Goal: Task Accomplishment & Management: Contribute content

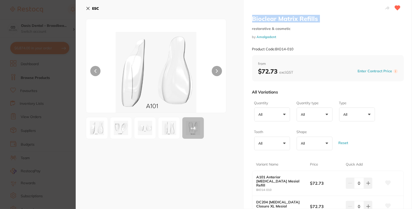
click at [91, 8] on button "ESC" at bounding box center [92, 8] width 13 height 9
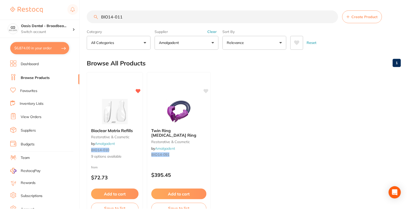
scroll to position [36, 0]
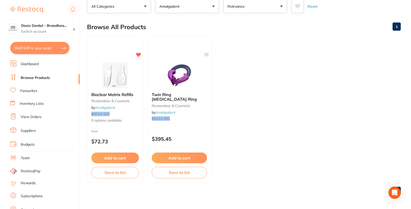
click at [38, 76] on link "Browse Products" at bounding box center [35, 77] width 29 height 5
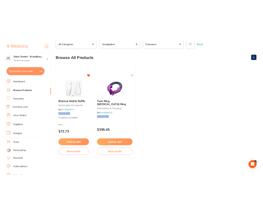
scroll to position [0, 0]
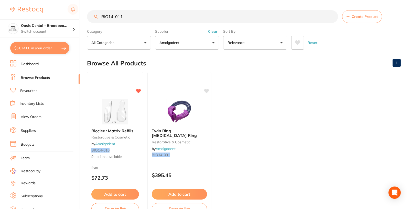
click at [357, 86] on ul "Bioclear Matrix Refills restorative & cosmetic by Amalgadent BIO14-010 9 option…" at bounding box center [244, 145] width 314 height 147
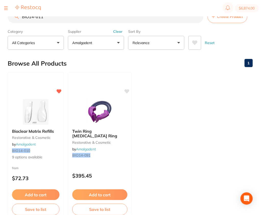
click at [231, 23] on button "Create Product" at bounding box center [228, 16] width 40 height 13
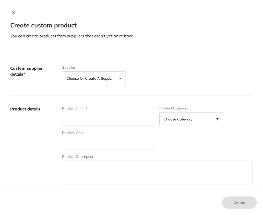
click at [91, 74] on button "Choose or create a supplier" at bounding box center [94, 78] width 64 height 14
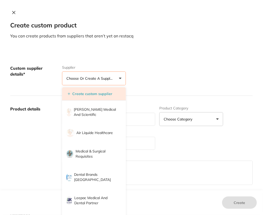
click at [88, 97] on li "Create custom supplier" at bounding box center [94, 93] width 64 height 13
click at [95, 95] on button "Create custom supplier" at bounding box center [90, 93] width 48 height 5
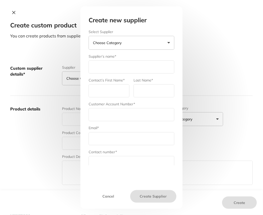
click at [140, 47] on button "Choose Category" at bounding box center [132, 43] width 86 height 14
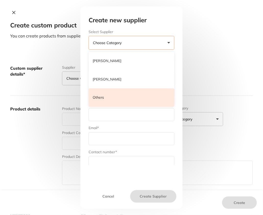
click at [123, 96] on li "Others" at bounding box center [132, 97] width 86 height 18
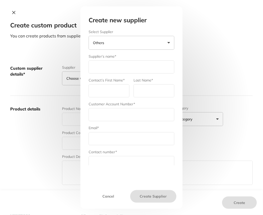
click at [159, 42] on button "Others" at bounding box center [132, 43] width 86 height 14
click at [228, 54] on div "Create new supplier Select Supplier Others [PERSON_NAME] [PERSON_NAME] Dental O…" at bounding box center [131, 107] width 263 height 215
click at [107, 199] on button "Cancel" at bounding box center [109, 196] width 44 height 12
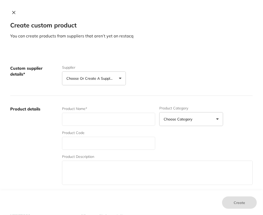
click at [17, 10] on div "Create custom product You can create products from suppliers that aren’t yet on…" at bounding box center [131, 107] width 263 height 215
click at [13, 14] on icon at bounding box center [14, 12] width 3 height 3
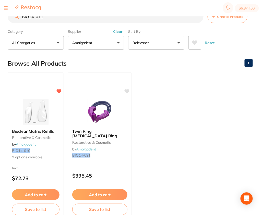
click at [231, 22] on button "Create Product" at bounding box center [228, 16] width 40 height 13
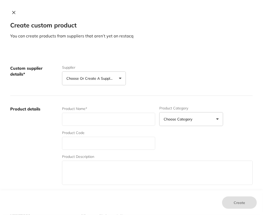
click at [112, 81] on button "Choose or create a supplier" at bounding box center [94, 78] width 64 height 14
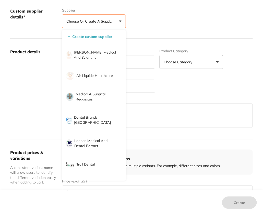
click at [219, 92] on div "Product Name* Product Category Choose Category 3d Printing Anaesthetic Articula…" at bounding box center [157, 89] width 191 height 80
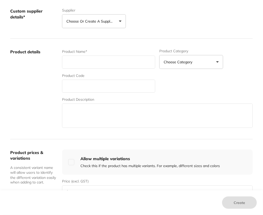
click at [98, 26] on button "Choose or create a supplier" at bounding box center [94, 21] width 64 height 14
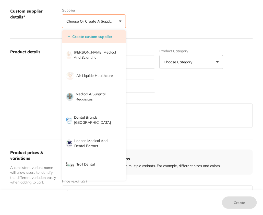
click at [91, 37] on button "Create custom supplier" at bounding box center [90, 36] width 48 height 5
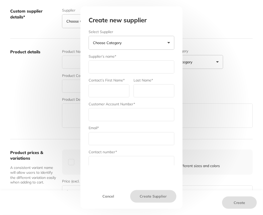
click at [131, 47] on button "Choose Category" at bounding box center [132, 43] width 86 height 14
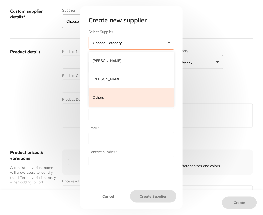
click at [129, 97] on li "Others" at bounding box center [132, 97] width 86 height 18
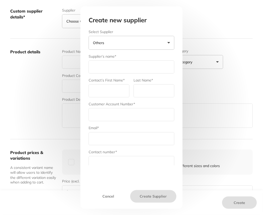
click at [114, 64] on input "text" at bounding box center [132, 66] width 86 height 13
type input "Dental Installations [GEOGRAPHIC_DATA]"
click at [112, 89] on input "text" at bounding box center [109, 90] width 41 height 13
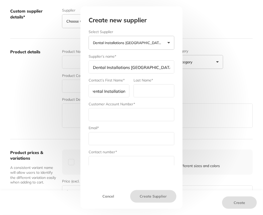
scroll to position [0, 5]
type input "Dental Installations"
click at [156, 93] on input "text" at bounding box center [154, 90] width 41 height 13
type input "[GEOGRAPHIC_DATA]"
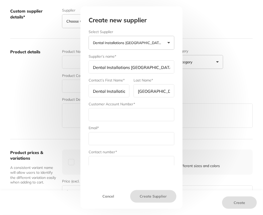
click at [145, 115] on input "text" at bounding box center [132, 114] width 86 height 13
click at [123, 134] on input "text" at bounding box center [132, 138] width 86 height 13
click at [119, 112] on input "text" at bounding box center [132, 114] width 86 height 13
paste input "[EMAIL_ADDRESS][DOMAIN_NAME]"
type input "[EMAIL_ADDRESS][DOMAIN_NAME]"
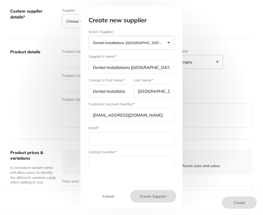
click at [130, 132] on input "text" at bounding box center [132, 138] width 86 height 13
paste input "[EMAIL_ADDRESS][DOMAIN_NAME]"
type input "[EMAIL_ADDRESS][DOMAIN_NAME]"
click at [139, 162] on input "text" at bounding box center [132, 162] width 86 height 13
paste input "1300 305 267"
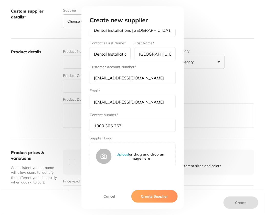
scroll to position [37, 0]
type input "1300 305 267"
click at [157, 194] on button "Create Supplier" at bounding box center [153, 196] width 46 height 12
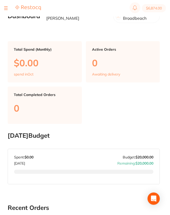
type input "4"
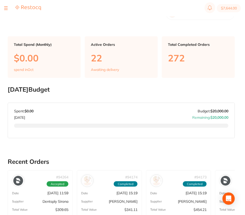
click at [6, 8] on button at bounding box center [6, 8] width 4 height 1
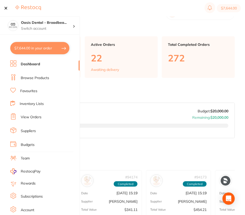
click at [30, 80] on li "Browse Products" at bounding box center [44, 78] width 69 height 8
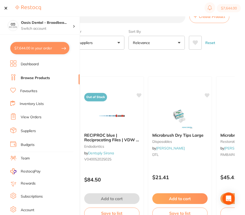
click at [171, 39] on div "Reset" at bounding box center [210, 41] width 42 height 18
click at [7, 8] on button at bounding box center [6, 8] width 4 height 1
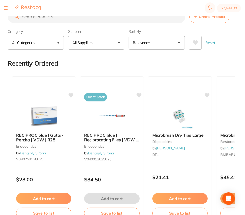
click at [171, 19] on button "Create Product" at bounding box center [209, 16] width 40 height 13
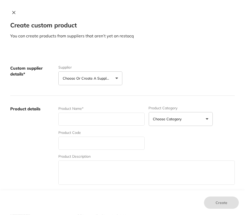
click at [99, 82] on button "Choose or create a supplier" at bounding box center [90, 78] width 64 height 14
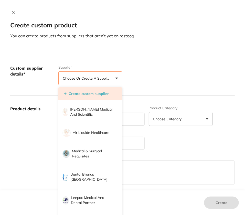
click at [104, 91] on button "Create custom supplier" at bounding box center [86, 93] width 48 height 5
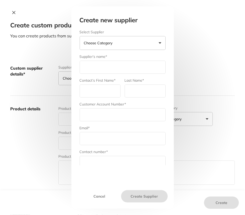
click at [143, 41] on button "Choose Category" at bounding box center [123, 43] width 86 height 14
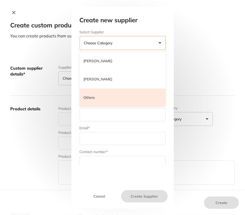
click at [118, 98] on li "Others" at bounding box center [123, 97] width 86 height 18
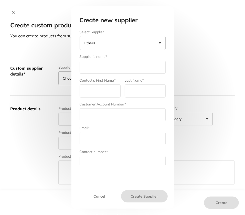
click at [134, 64] on input "text" at bounding box center [123, 67] width 86 height 13
type input "Dental Installations [GEOGRAPHIC_DATA]"
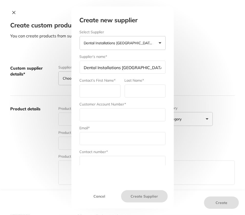
click at [108, 93] on input "text" at bounding box center [100, 90] width 41 height 13
type input "Dental Installations"
type input "[GEOGRAPHIC_DATA]"
click at [116, 117] on input "text" at bounding box center [123, 114] width 86 height 13
click at [127, 118] on input "text" at bounding box center [123, 114] width 86 height 13
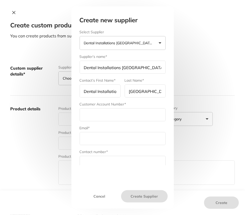
paste input "[EMAIL_ADDRESS][DOMAIN_NAME]"
type input "[EMAIL_ADDRESS][DOMAIN_NAME]"
click at [117, 132] on input "text" at bounding box center [123, 138] width 86 height 13
click at [115, 135] on input "text" at bounding box center [123, 138] width 86 height 13
paste input "[EMAIL_ADDRESS][DOMAIN_NAME]"
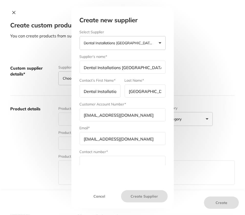
type input "[EMAIL_ADDRESS][DOMAIN_NAME]"
click at [142, 166] on div "Create new supplier Select Supplier Dental Installations Australia Henry Schein…" at bounding box center [122, 100] width 98 height 167
click at [132, 160] on input "text" at bounding box center [123, 162] width 86 height 13
click at [144, 158] on input "text" at bounding box center [123, 162] width 86 height 13
paste input "1300 305 267"
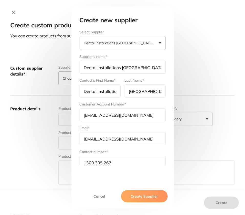
type input "1300 305 267"
click at [131, 200] on button "Create Supplier" at bounding box center [144, 196] width 46 height 12
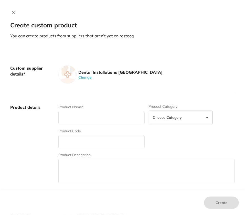
click at [170, 72] on div "Dental Installations Australia Change" at bounding box center [146, 74] width 176 height 18
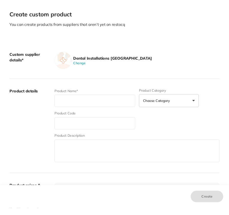
scroll to position [44, 0]
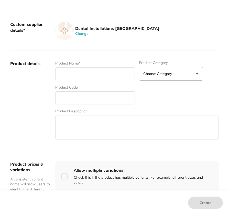
click at [101, 76] on input "text" at bounding box center [95, 73] width 80 height 13
paste input "SILHOUETTE2 CIRCUIT LARGE 12PK Regular price"
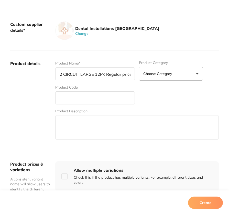
type input "SILHOUETTE2 CIRCUIT LARGE 12PK Regular price"
click at [91, 96] on input "text" at bounding box center [95, 97] width 80 height 13
click at [91, 97] on input "text" at bounding box center [95, 97] width 80 height 13
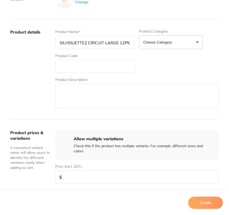
scroll to position [108, 0]
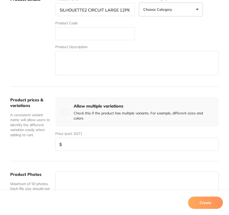
click at [70, 141] on input "number" at bounding box center [136, 144] width 163 height 13
paste input "227.27"
type input "227.27"
click at [32, 139] on div "Product prices & variations A consistent variant name will allow users to ident…" at bounding box center [30, 124] width 41 height 54
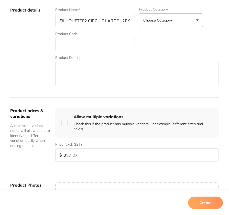
click at [171, 203] on button "Create" at bounding box center [205, 202] width 35 height 12
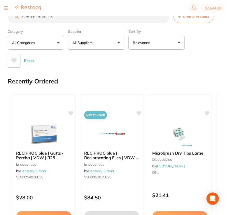
click at [171, 20] on button "Create Product" at bounding box center [193, 16] width 40 height 13
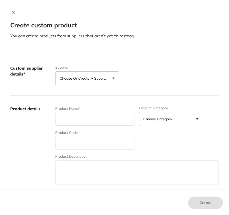
click at [79, 84] on button "Choose or create a supplier" at bounding box center [87, 78] width 64 height 14
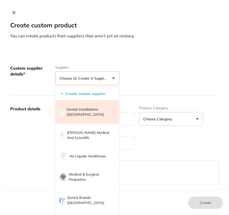
click at [79, 107] on p "Dental Installations [GEOGRAPHIC_DATA]" at bounding box center [89, 112] width 45 height 10
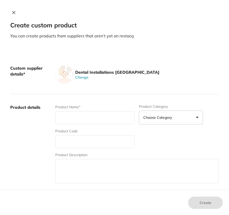
click at [94, 117] on input "text" at bounding box center [95, 117] width 80 height 13
paste input "SILHOUETTE 2 CIRCUIT MED 12PK"
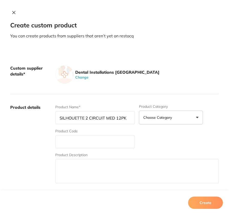
type input "SILHOUETTE 2 CIRCUIT MED 12PK"
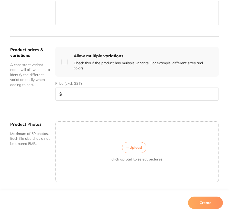
scroll to position [165, 0]
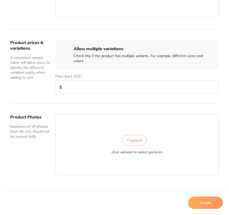
click at [81, 87] on input "number" at bounding box center [136, 86] width 163 height 13
paste input "227.27"
type input "227.27"
click at [171, 201] on button "Create" at bounding box center [205, 202] width 35 height 12
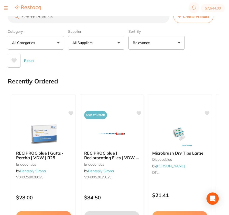
click at [171, 21] on button "Create Product" at bounding box center [193, 16] width 40 height 13
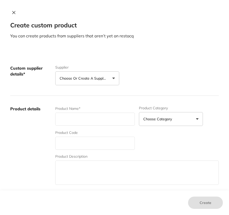
click at [108, 83] on button "Choose or create a supplier" at bounding box center [87, 78] width 64 height 14
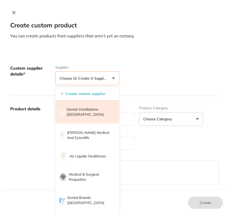
click at [82, 119] on li "Dental Installations [GEOGRAPHIC_DATA]" at bounding box center [87, 111] width 64 height 23
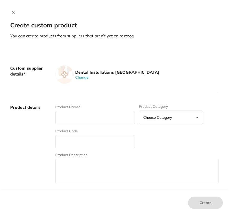
click at [161, 86] on div "Custom supplier details* Dental Installations Australia Change" at bounding box center [114, 74] width 208 height 39
click at [93, 119] on input "text" at bounding box center [95, 117] width 80 height 13
paste input "SILHOUETTE 2 CIRCUIT SM 12PK"
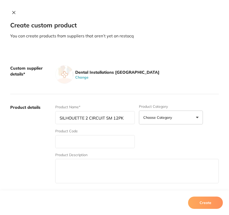
type input "SILHOUETTE 2 CIRCUIT SM 12PK"
click at [87, 146] on input "text" at bounding box center [95, 141] width 80 height 13
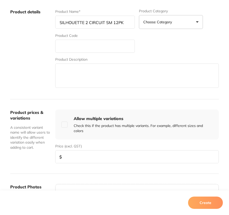
scroll to position [96, 0]
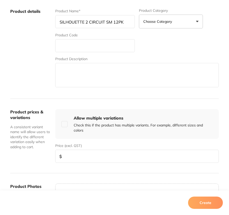
click at [82, 164] on div "Product prices & variations A consistent variant name will allow users to ident…" at bounding box center [114, 136] width 208 height 75
click at [86, 158] on input "number" at bounding box center [136, 156] width 163 height 13
paste input "209.09"
type input "209.09"
click at [171, 201] on button "Create" at bounding box center [205, 202] width 35 height 12
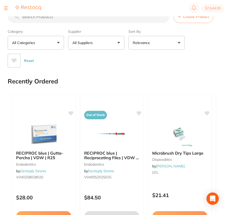
click at [97, 46] on button "All Suppliers" at bounding box center [96, 43] width 56 height 14
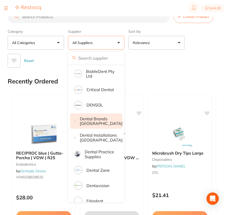
scroll to position [106, 0]
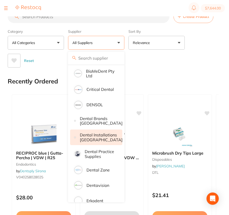
click at [102, 142] on p "Dental Installations [GEOGRAPHIC_DATA]" at bounding box center [101, 136] width 43 height 9
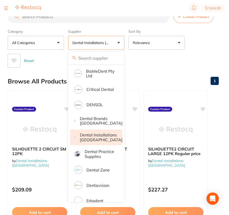
click at [171, 51] on main "Create Product Category All Categories All Categories No categories found Clear…" at bounding box center [118, 132] width 221 height 264
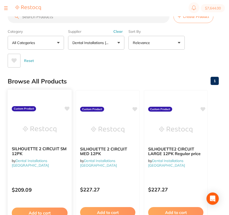
click at [68, 109] on icon at bounding box center [67, 108] width 5 height 4
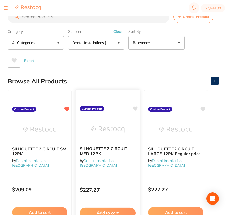
click at [135, 108] on icon at bounding box center [135, 108] width 5 height 4
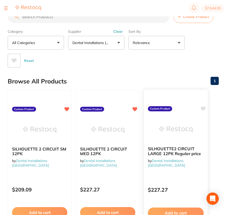
click at [171, 108] on icon at bounding box center [203, 108] width 5 height 4
click at [171, 64] on div "Reset" at bounding box center [111, 59] width 207 height 18
click at [139, 86] on div "Browse All Products 1" at bounding box center [113, 81] width 211 height 17
click at [117, 32] on button "Clear" at bounding box center [118, 31] width 13 height 5
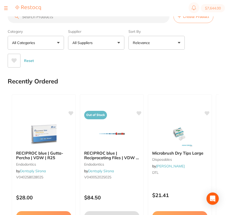
click at [171, 21] on button "Create Product" at bounding box center [193, 16] width 40 height 13
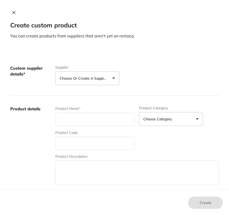
click at [76, 82] on button "Choose or create a supplier" at bounding box center [87, 78] width 64 height 14
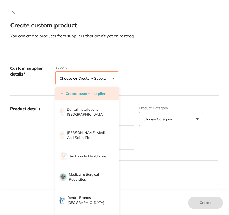
click at [83, 96] on li "Create custom supplier" at bounding box center [87, 93] width 64 height 13
click at [84, 94] on button "Create custom supplier" at bounding box center [83, 93] width 48 height 5
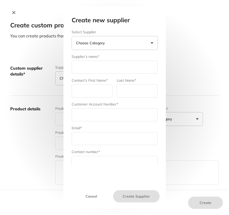
click at [121, 42] on button "Choose Category" at bounding box center [115, 43] width 86 height 14
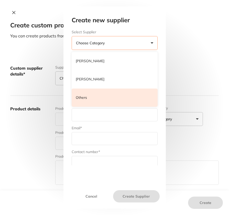
click at [96, 98] on li "Others" at bounding box center [115, 97] width 86 height 18
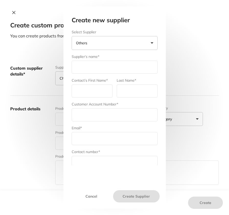
click at [116, 67] on input "text" at bounding box center [115, 67] width 86 height 13
type input "E3 Endo"
click at [102, 93] on input "text" at bounding box center [92, 90] width 41 height 13
type input "E3 Endo"
click at [136, 90] on input "text" at bounding box center [137, 90] width 41 height 13
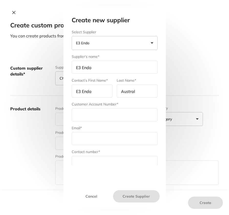
type input "[GEOGRAPHIC_DATA]"
click at [115, 110] on input "text" at bounding box center [115, 114] width 86 height 13
type input "Oasis Dental Broadbeach"
click at [110, 138] on input "text" at bounding box center [115, 138] width 86 height 13
paste input "orders@e3endo.com.au"
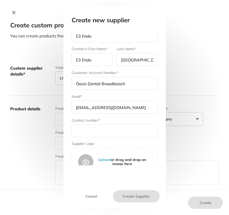
scroll to position [41, 0]
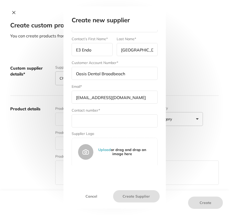
type input "orders@e3endo.com.au"
click at [113, 123] on input "text" at bounding box center [115, 120] width 86 height 13
paste input "0400 790 210"
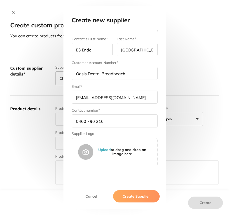
type input "0400 790 210"
click at [134, 196] on button "Create Supplier" at bounding box center [136, 196] width 46 height 12
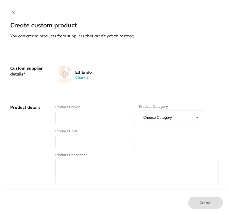
click at [115, 119] on input "text" at bounding box center [95, 117] width 80 height 13
paste input "BT Matrix Series - Reorder (Box of 20)"
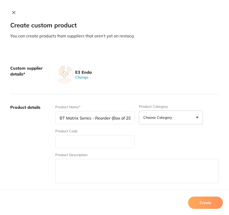
type input "BT Matrix Series - Reorder (Box of 20)"
click at [29, 132] on label "Product details" at bounding box center [30, 144] width 41 height 80
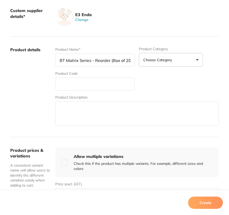
scroll to position [59, 0]
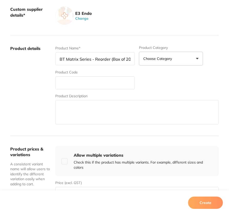
click at [123, 108] on textarea at bounding box center [136, 112] width 163 height 24
paste textarea "Bioclear is pleased to introduce the Black Triangle System, a new matrix system…"
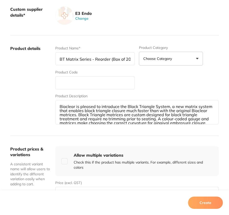
scroll to position [34, 0]
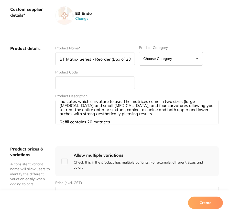
type textarea "Bioclear is pleased to introduce the Black Triangle System, a new matrix system…"
click at [171, 84] on div "Product Name* BT Matrix Series - Reorder (Box of 20) Product Category Choose Ca…" at bounding box center [136, 86] width 163 height 80
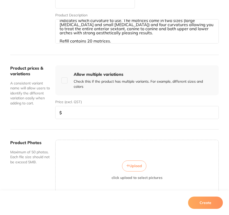
scroll to position [143, 0]
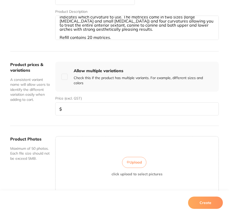
click at [66, 76] on div "Allow multiple variations Check this if the product has multiple variants. For …" at bounding box center [136, 77] width 163 height 30
checkbox input "true"
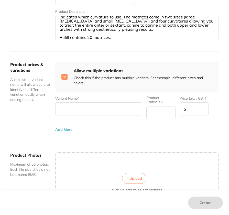
click at [64, 129] on button "Add More" at bounding box center [63, 129] width 17 height 4
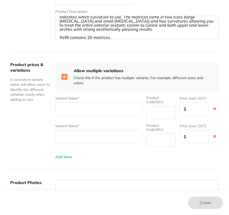
click at [62, 156] on button "Add More" at bounding box center [63, 157] width 17 height 4
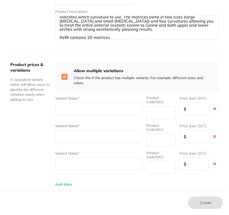
click at [65, 184] on button "Add More" at bounding box center [63, 184] width 17 height 4
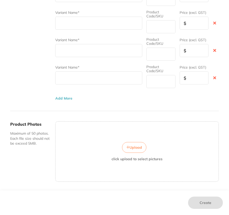
scroll to position [269, 0]
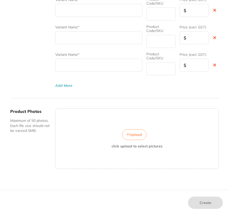
click at [63, 85] on button "Add More" at bounding box center [63, 85] width 17 height 4
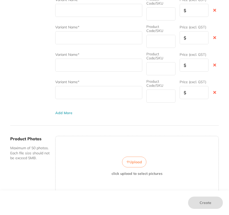
click at [60, 111] on button "Add More" at bounding box center [63, 113] width 17 height 4
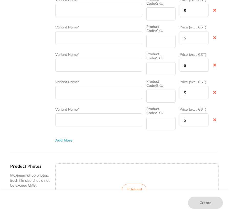
click at [64, 141] on div "Product prices & variations A consistent variant name will allow users to ident…" at bounding box center [114, 39] width 208 height 228
click at [64, 140] on div "Product prices & variations A consistent variant name will allow users to ident…" at bounding box center [114, 39] width 208 height 228
click at [65, 139] on button "Add More" at bounding box center [63, 140] width 17 height 4
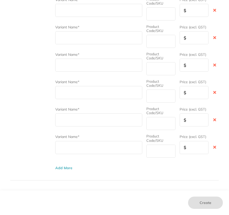
click at [64, 166] on button "Add More" at bounding box center [63, 168] width 17 height 4
click at [13, 140] on div "Product prices & variations A consistent variant name will allow users to ident…" at bounding box center [30, 67] width 41 height 262
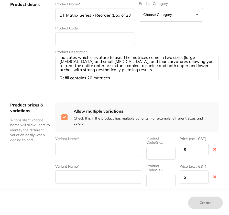
scroll to position [97, 0]
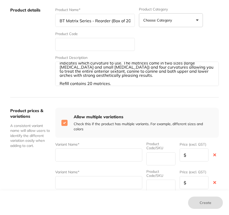
drag, startPoint x: 58, startPoint y: 21, endPoint x: 89, endPoint y: 20, distance: 31.2
click at [89, 20] on input "BT Matrix Series - Reorder (Box of 20)" at bounding box center [95, 20] width 80 height 13
click at [13, 63] on label "Product details" at bounding box center [30, 47] width 41 height 80
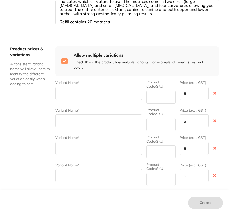
scroll to position [167, 0]
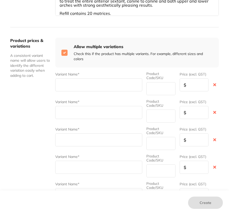
click at [81, 88] on input "text" at bounding box center [98, 84] width 87 height 13
paste input "BT Matrix Series"
type input "BT Matrix Series"
click at [72, 108] on input "text" at bounding box center [98, 112] width 87 height 13
paste input "BT Matrix Series"
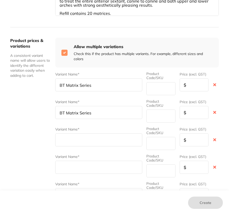
type input "BT Matrix Series"
click at [69, 140] on input "text" at bounding box center [98, 139] width 87 height 13
paste input "BT Matrix Series"
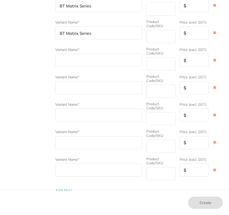
scroll to position [280, 0]
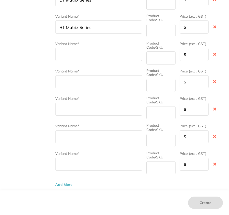
type input "BT Matrix Series"
click at [78, 56] on input "text" at bounding box center [98, 54] width 87 height 13
paste input "BT Matrix Series"
type input "BT Matrix Series"
click at [74, 77] on input "text" at bounding box center [98, 81] width 87 height 13
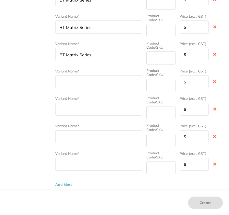
paste input "BT Matrix Series"
type input "BT Matrix Series"
click at [68, 108] on input "text" at bounding box center [98, 109] width 87 height 13
paste input "BT Matrix Series"
type input "BT Matrix Series"
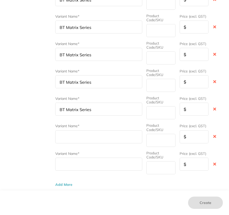
click at [67, 135] on input "text" at bounding box center [98, 136] width 87 height 13
paste input "BT Matrix Series"
type input "BT Matrix Series"
click at [74, 163] on input "text" at bounding box center [98, 164] width 87 height 13
paste input "BT Matrix Series"
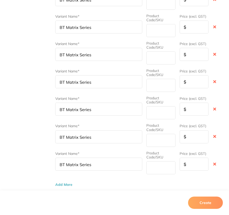
type input "BT Matrix Series"
click at [34, 144] on div "Product prices & variations A consistent variant name will allow users to ident…" at bounding box center [30, 56] width 41 height 262
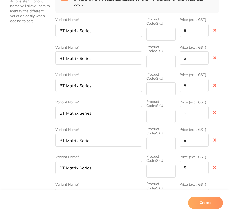
scroll to position [220, 0]
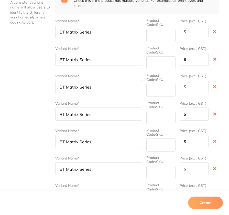
click at [112, 30] on input "BT Matrix Series" at bounding box center [98, 31] width 87 height 13
type input "BT Matrix Series Blue-Small"
click at [122, 58] on input "BT Matrix Series" at bounding box center [98, 59] width 87 height 13
type input "BT Matrix Series Blue-Large"
click at [130, 86] on input "BT Matrix Series" at bounding box center [98, 86] width 87 height 13
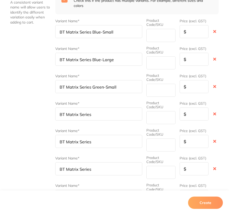
type input "BT Matrix Series Green-Small"
click at [115, 111] on input "BT Matrix Series" at bounding box center [98, 113] width 87 height 13
type input "BT Matrix Series Green-Large"
click at [118, 136] on input "BT Matrix Series" at bounding box center [98, 141] width 87 height 13
click at [132, 142] on input "BT Matrix Series" at bounding box center [98, 141] width 87 height 13
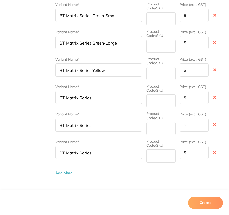
scroll to position [293, 0]
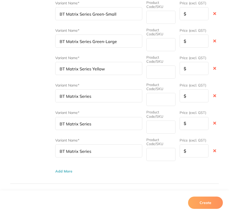
type input "BT Matrix Series Yellow"
click at [105, 124] on input "BT Matrix Series" at bounding box center [98, 123] width 87 height 13
type input "BT Matrix Series Pink"
click at [124, 67] on input "BT Matrix Series Yellow" at bounding box center [98, 68] width 87 height 13
type input "BT Matrix Series Yellow-Small"
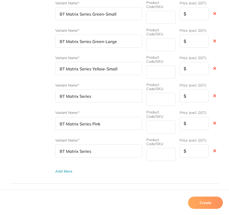
click at [117, 93] on input "BT Matrix Series" at bounding box center [98, 95] width 87 height 13
type input "BT Matrix Series Yellow-Large"
click at [127, 126] on input "BT Matrix Series Pink" at bounding box center [98, 123] width 87 height 13
type input "BT Matrix Series Pink-Small"
click at [118, 150] on input "BT Matrix Series" at bounding box center [98, 150] width 87 height 13
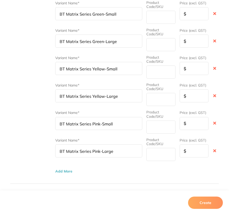
type input "BT Matrix Series Pink-Large"
click at [164, 166] on div "Variant Name* BT Matrix Series Blue-Small Product Code/SKU Price (excl. GST) $ …" at bounding box center [136, 57] width 163 height 232
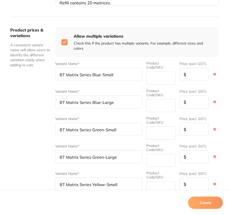
scroll to position [178, 0]
click at [171, 76] on input "number" at bounding box center [194, 74] width 29 height 13
type input "172"
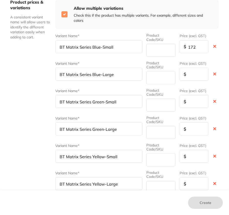
scroll to position [207, 0]
click at [171, 47] on input "172" at bounding box center [194, 46] width 29 height 13
click at [171, 76] on input "number" at bounding box center [194, 74] width 29 height 13
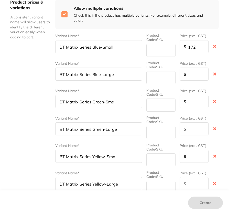
paste input "172"
type input "172"
click at [171, 101] on input "number" at bounding box center [194, 101] width 29 height 13
paste input "172"
type input "172"
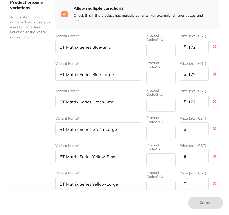
click at [171, 127] on input "number" at bounding box center [194, 128] width 29 height 13
paste input "172"
type input "172"
click at [171, 150] on input "number" at bounding box center [194, 156] width 29 height 13
paste input "172"
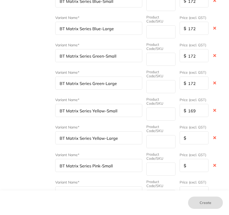
scroll to position [263, 0]
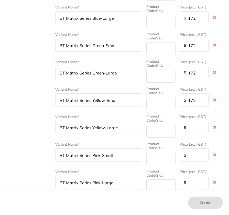
type input "172"
click at [171, 128] on input "number" at bounding box center [194, 127] width 29 height 13
paste input "172"
type input "172"
click at [171, 155] on input "number" at bounding box center [194, 154] width 29 height 13
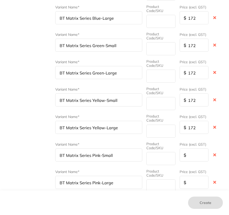
paste input "172"
type input "172"
click at [171, 180] on input "number" at bounding box center [194, 182] width 29 height 13
paste input "172"
type input "172"
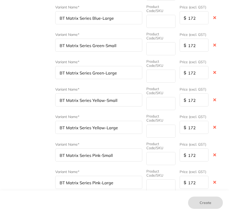
click at [171, 162] on div "Custom supplier details* Supplier Choose or create a supplier Create custom sup…" at bounding box center [114, 59] width 229 height 549
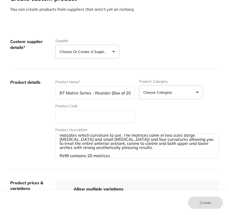
scroll to position [0, 0]
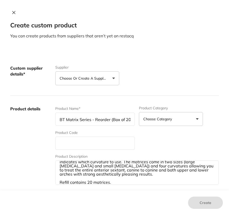
click at [101, 78] on p "Choose or create a supplier" at bounding box center [84, 78] width 49 height 5
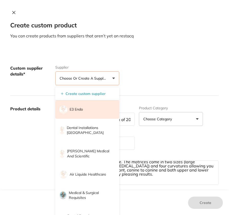
click at [85, 111] on li "E3 Endo" at bounding box center [87, 109] width 64 height 18
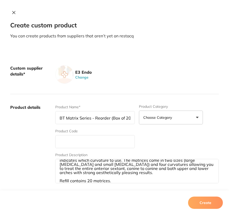
click at [161, 79] on div "E3 Endo Change" at bounding box center [136, 74] width 163 height 18
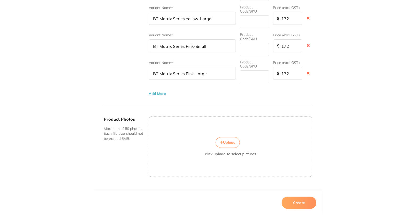
scroll to position [375, 0]
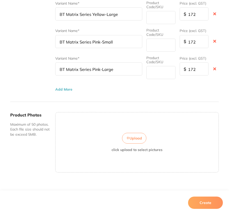
click at [171, 201] on button "Create" at bounding box center [205, 202] width 35 height 12
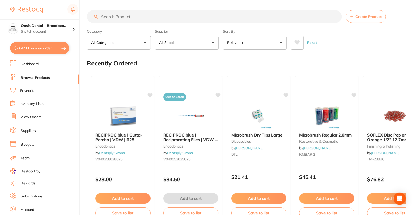
click at [171, 18] on input "search" at bounding box center [214, 16] width 255 height 13
paste input "172"
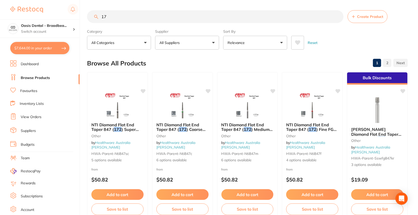
scroll to position [56, 0]
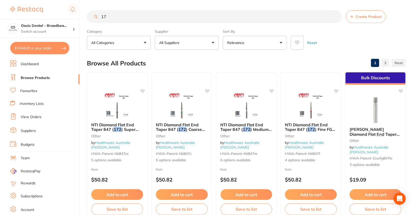
type input "1"
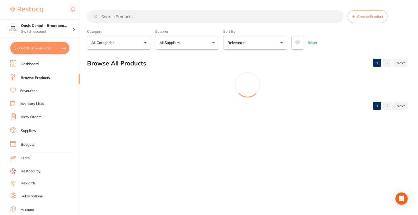
click at [171, 40] on button "All Suppliers" at bounding box center [187, 43] width 64 height 14
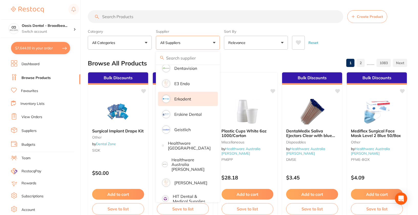
scroll to position [223, 0]
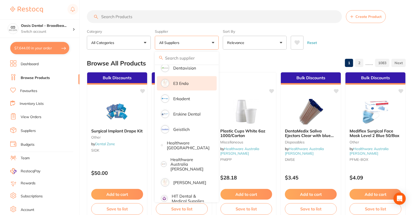
click at [171, 85] on p "E3 Endo" at bounding box center [180, 83] width 15 height 5
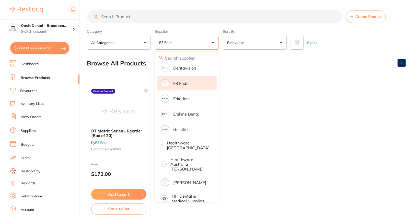
click at [171, 38] on div "Reset" at bounding box center [346, 41] width 111 height 18
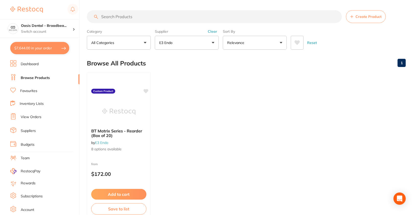
click at [171, 131] on ul "BT Matrix Series - Reorder (Box of 20) by E3 Endo 8 options available Custom Pr…" at bounding box center [246, 145] width 319 height 147
click at [126, 103] on img at bounding box center [119, 111] width 34 height 26
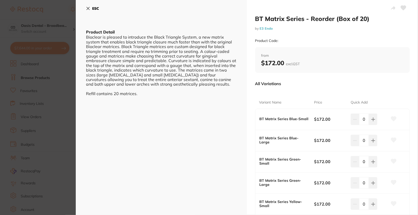
click at [171, 8] on icon at bounding box center [403, 8] width 5 height 5
click at [97, 9] on b "ESC" at bounding box center [95, 8] width 7 height 5
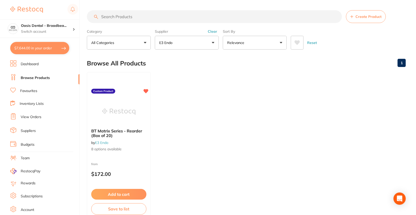
click at [171, 32] on button "Clear" at bounding box center [212, 31] width 13 height 5
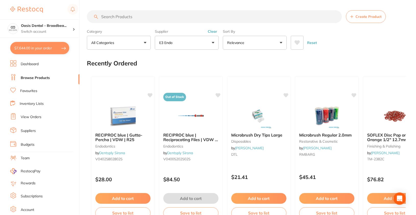
click at [171, 42] on button "E3 Endo" at bounding box center [187, 43] width 64 height 14
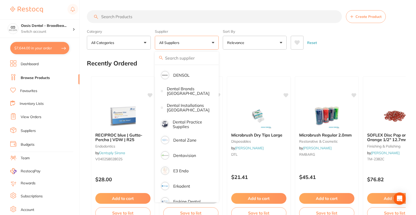
scroll to position [139, 0]
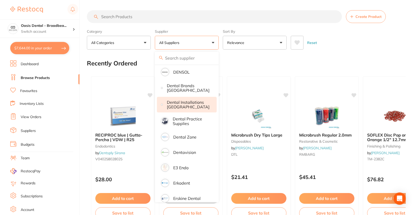
click at [171, 104] on p "Dental Installations [GEOGRAPHIC_DATA]" at bounding box center [188, 104] width 43 height 9
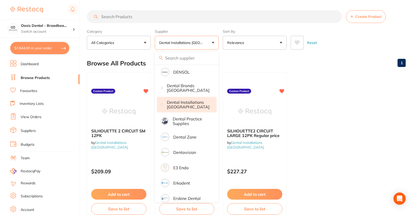
click at [171, 42] on div "Reset" at bounding box center [346, 41] width 111 height 18
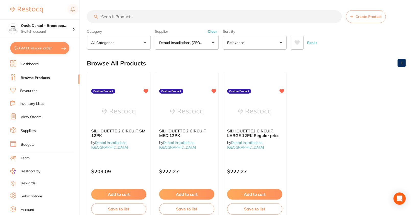
click at [171, 112] on ul "SILHOUETTE 2 CIRCUIT SM 12PK by Dental Installations Australia Custom Product $…" at bounding box center [246, 145] width 319 height 147
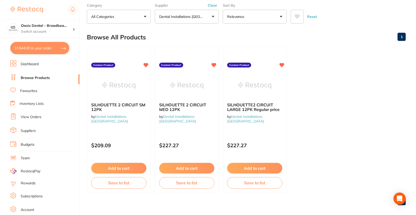
scroll to position [30, 0]
